Goal: Information Seeking & Learning: Learn about a topic

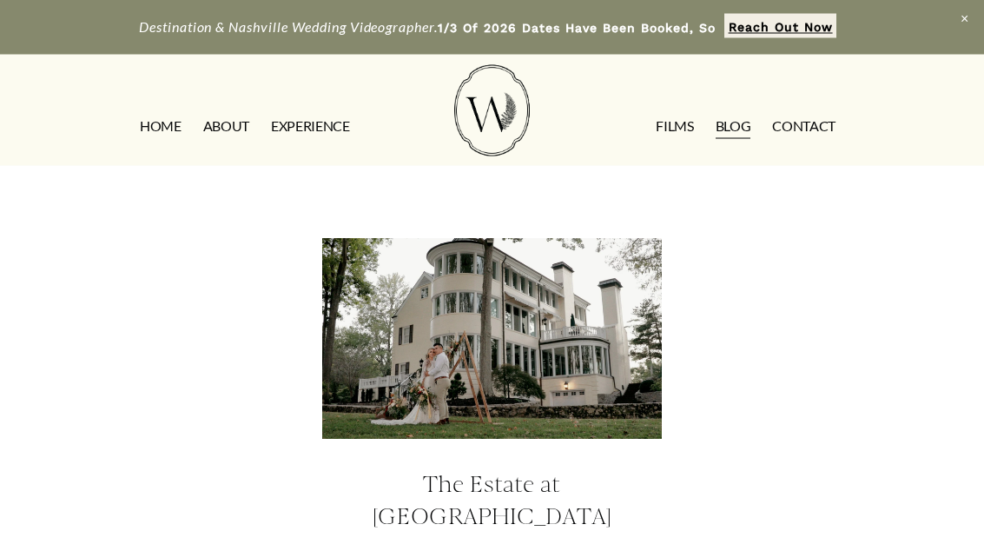
scroll to position [2453, 0]
click at [503, 288] on div at bounding box center [492, 339] width 340 height 202
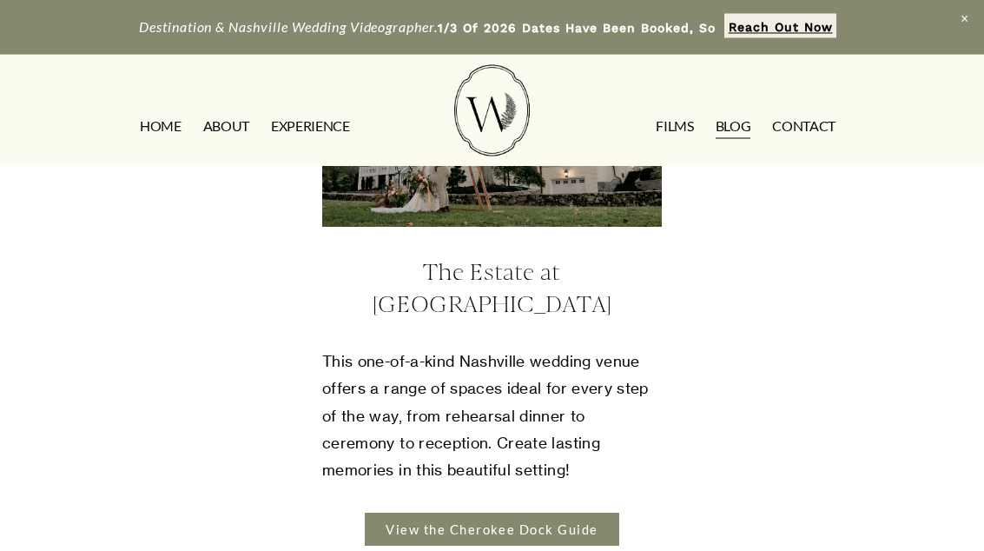
scroll to position [2665, 0]
click at [571, 513] on link "View the Cherokee Dock Guide" at bounding box center [492, 529] width 255 height 32
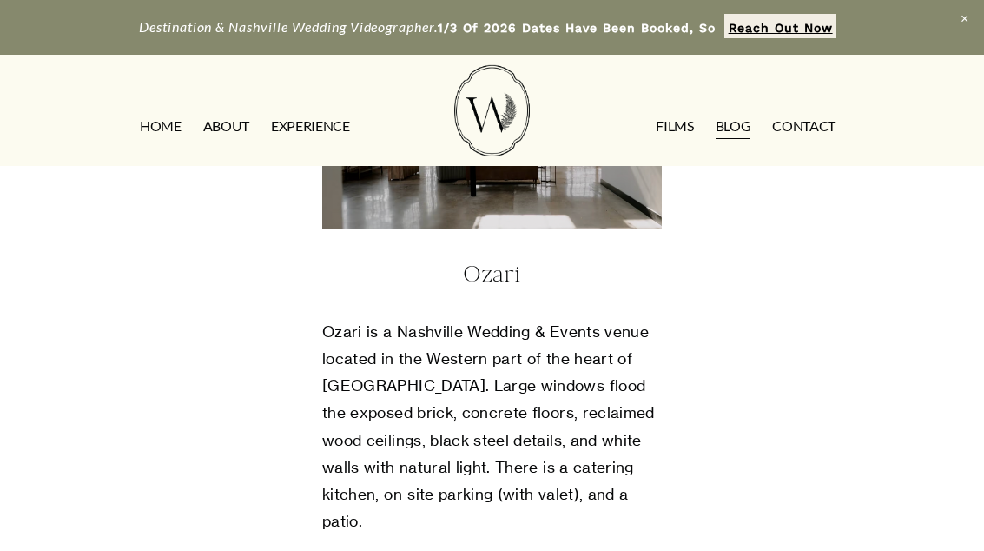
scroll to position [5519, 0]
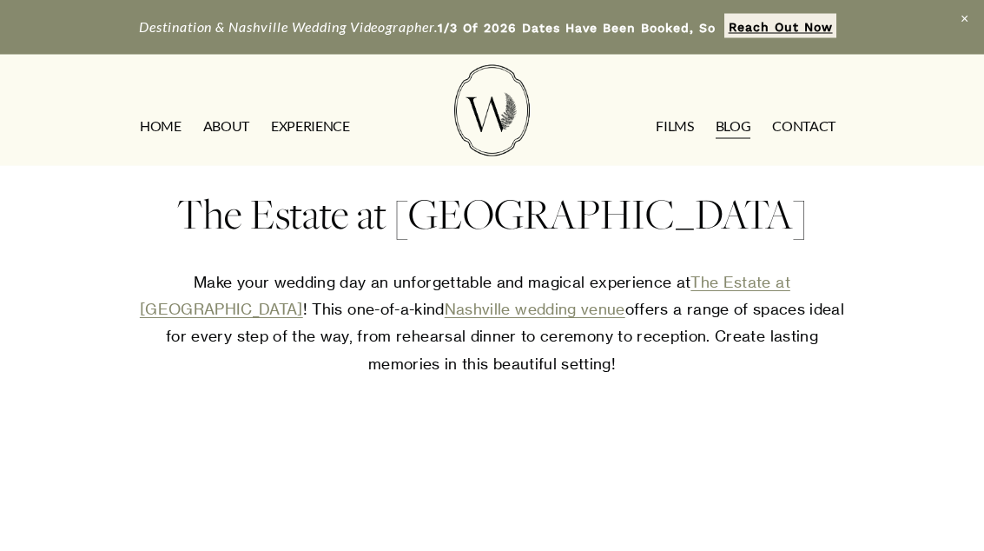
scroll to position [33, 0]
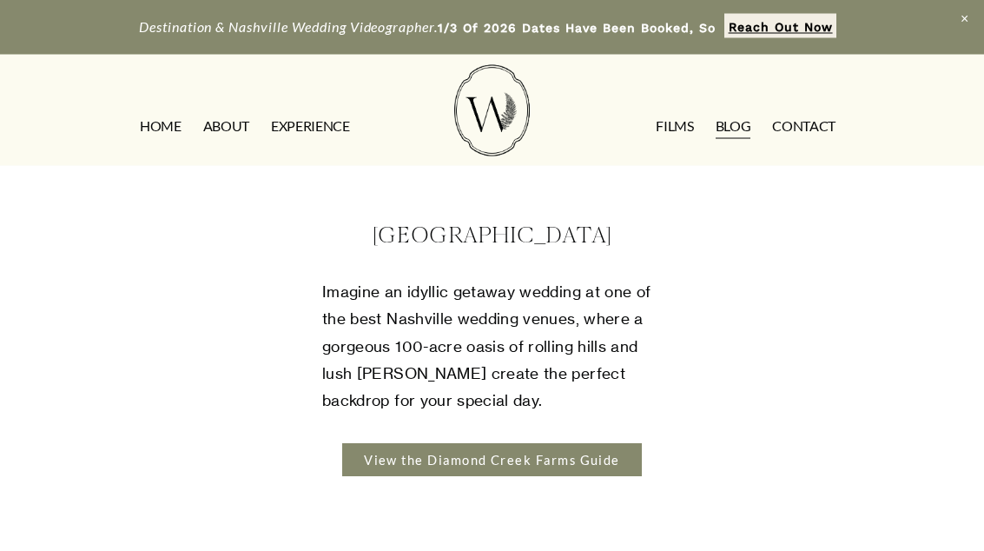
scroll to position [6884, 0]
